Goal: Task Accomplishment & Management: Manage account settings

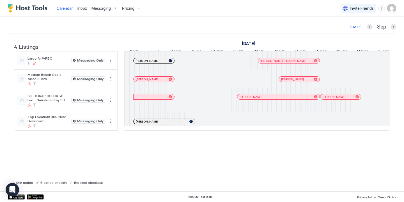
scroll to position [0, 311]
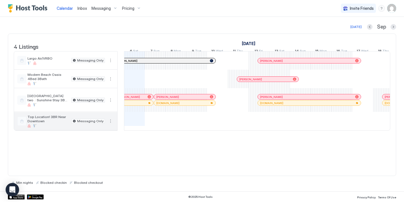
click at [109, 125] on button "More options" at bounding box center [110, 121] width 7 height 7
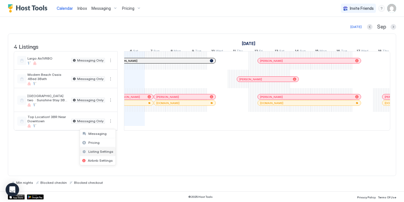
click at [94, 150] on span "Listing Settings" at bounding box center [100, 152] width 25 height 4
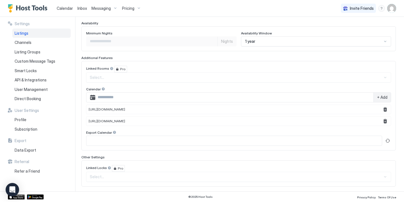
scroll to position [149, 0]
click at [384, 107] on button "Remove" at bounding box center [384, 108] width 7 height 7
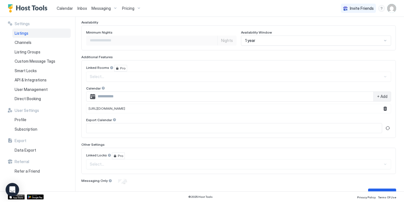
click at [382, 98] on span "+ Add" at bounding box center [382, 96] width 10 height 5
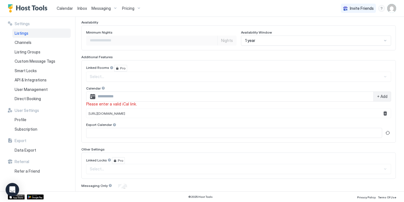
click at [335, 99] on input "Input Field" at bounding box center [234, 97] width 278 height 10
paste input "**********"
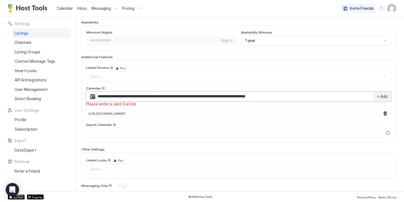
type input "**********"
click at [381, 97] on span "+ Add" at bounding box center [382, 96] width 10 height 5
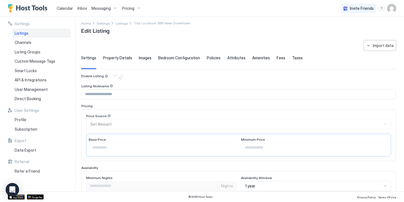
scroll to position [0, 0]
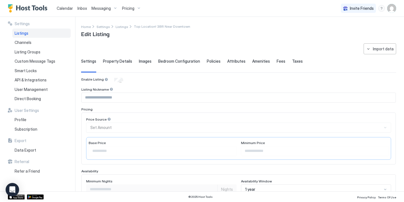
click at [34, 8] on img "Host Tools Logo" at bounding box center [29, 8] width 42 height 8
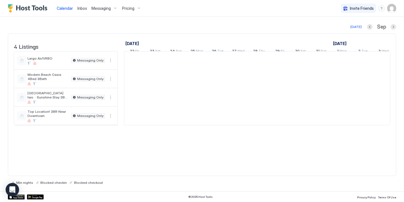
scroll to position [0, 311]
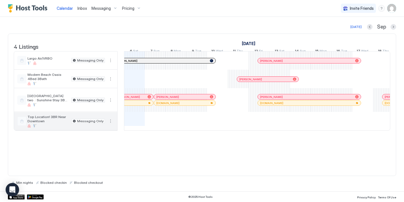
click at [58, 123] on span "Top Location! 3BR Near Downtown" at bounding box center [47, 119] width 41 height 8
click at [57, 121] on span "Top Location! 3BR Near Downtown" at bounding box center [47, 119] width 41 height 8
click at [110, 125] on button "More options" at bounding box center [110, 121] width 7 height 7
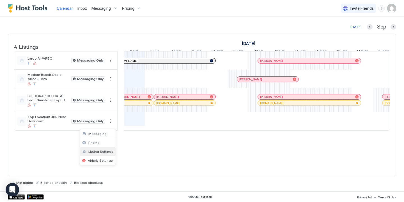
click at [100, 153] on span "Listing Settings" at bounding box center [100, 152] width 25 height 4
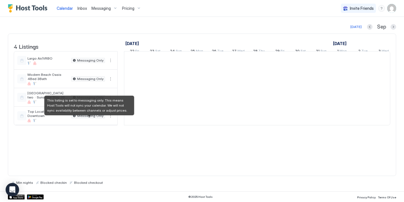
scroll to position [0, 311]
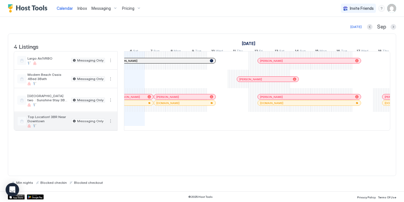
click at [110, 121] on div "Top Location! 3BR Near Downtown Messaging Only" at bounding box center [65, 121] width 103 height 18
click at [110, 124] on button "More options" at bounding box center [110, 121] width 7 height 7
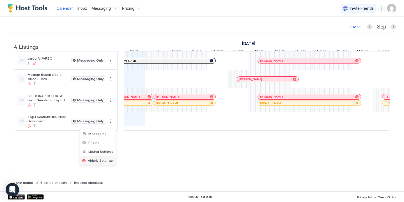
click at [92, 157] on div "Airbnb Settings" at bounding box center [98, 160] width 36 height 9
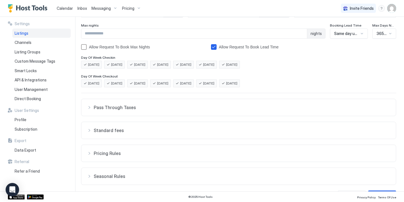
scroll to position [110, 0]
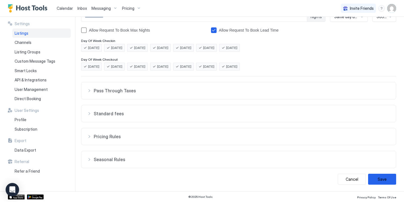
click at [25, 32] on span "Listings" at bounding box center [22, 33] width 14 height 5
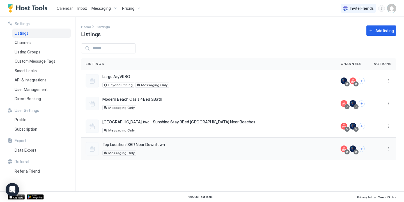
click at [201, 144] on div "Top Location! 3BR Near Downtown [STREET_ADDRESS] Messaging Only" at bounding box center [208, 148] width 246 height 13
click at [144, 144] on span "Top Location! 3BR Near Downtown" at bounding box center [133, 144] width 62 height 5
click at [35, 8] on img "Host Tools Logo" at bounding box center [29, 8] width 42 height 8
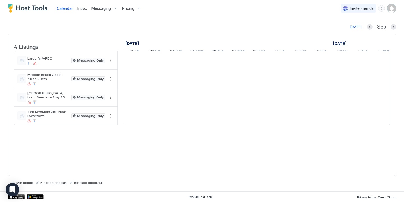
scroll to position [0, 311]
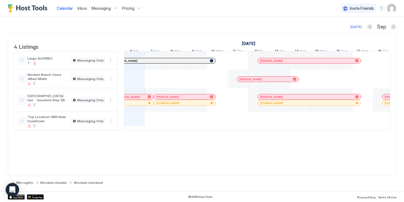
click at [84, 10] on span "Inbox" at bounding box center [82, 8] width 10 height 5
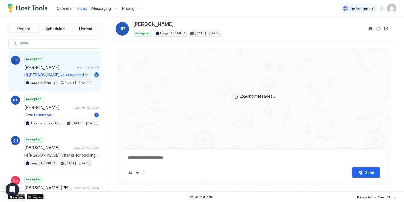
type textarea "*"
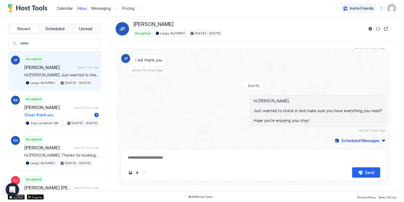
click at [61, 10] on span "Calendar" at bounding box center [65, 8] width 16 height 5
